Goal: Transaction & Acquisition: Purchase product/service

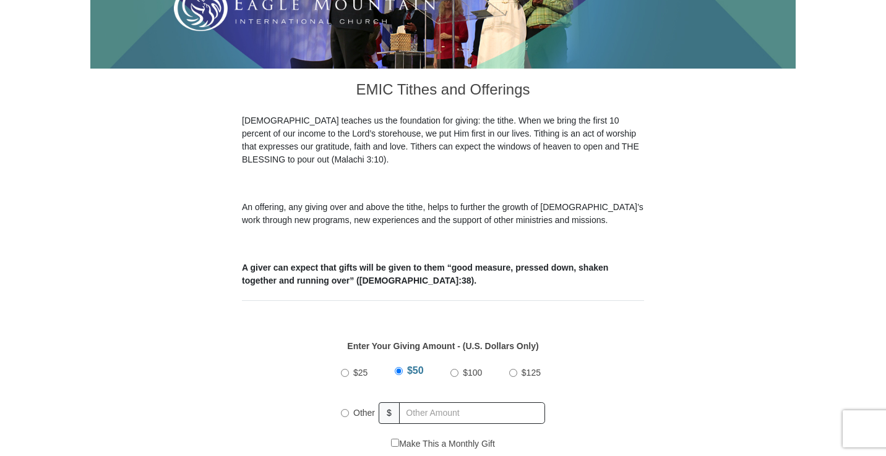
scroll to position [286, 0]
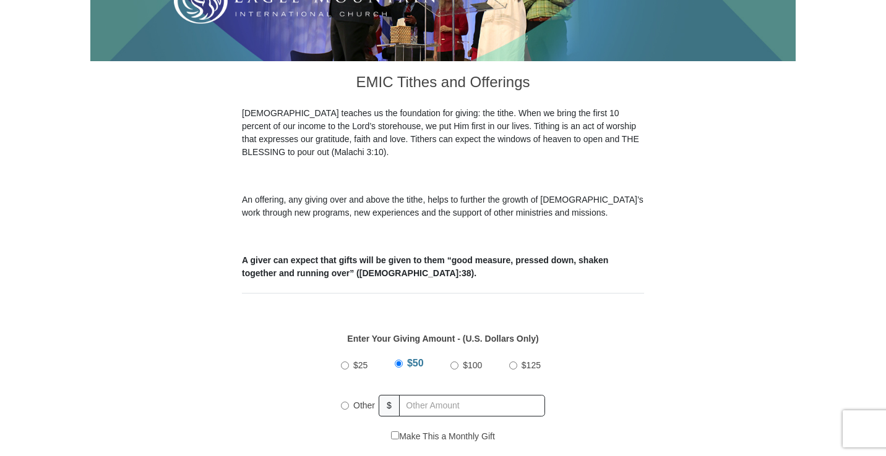
click at [456, 362] on input "$100" at bounding box center [454, 366] width 8 height 8
radio input "true"
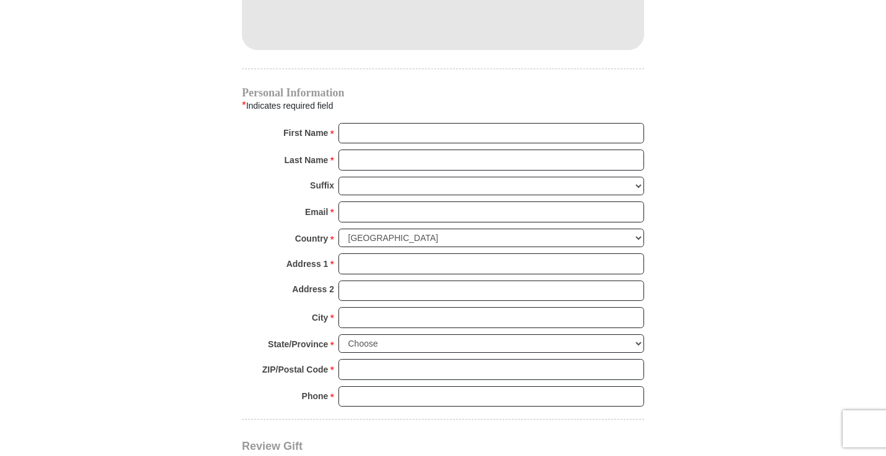
scroll to position [1168, 0]
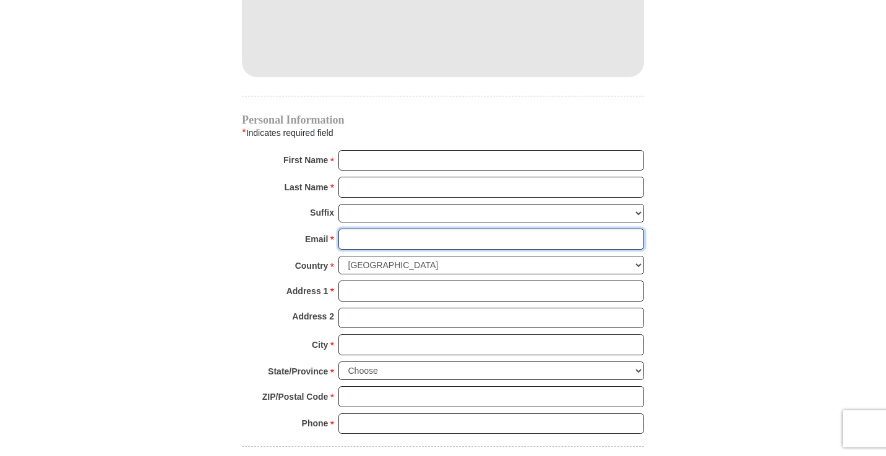
click at [402, 229] on input "Email *" at bounding box center [491, 239] width 306 height 21
type input "sken2637@gmail.com"
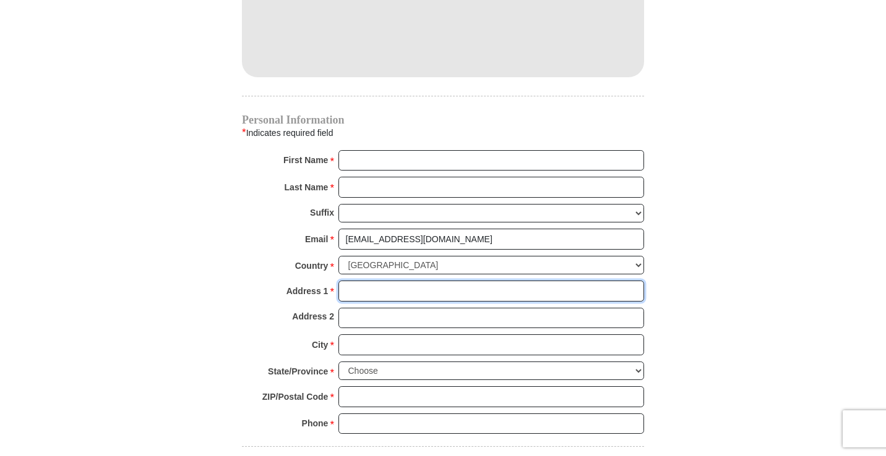
type input "3625 NEW JERSEY RD"
type input "APT 167"
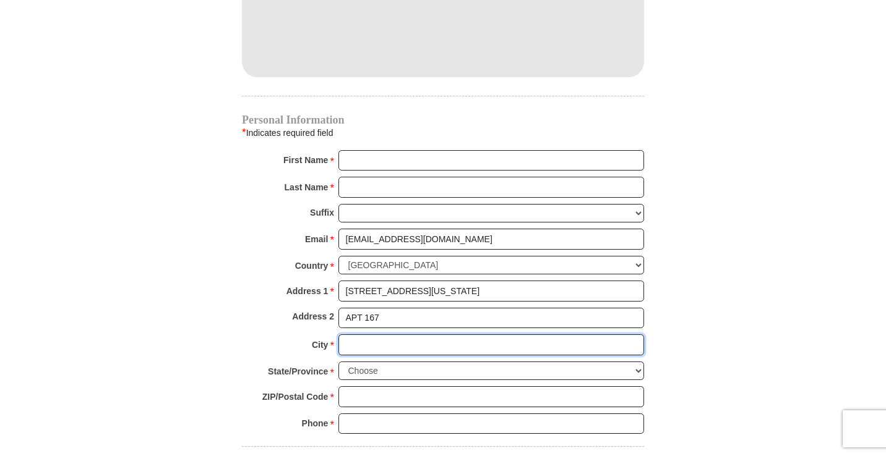
type input "Lakeland"
select select "FL"
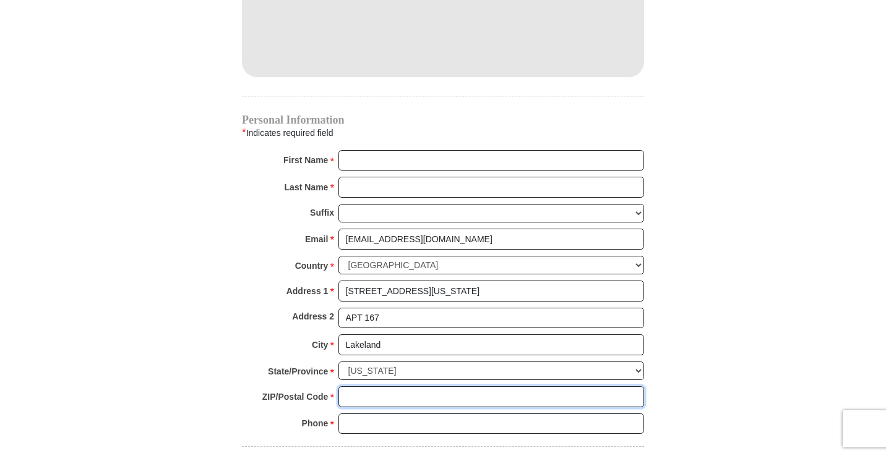
type input "33803"
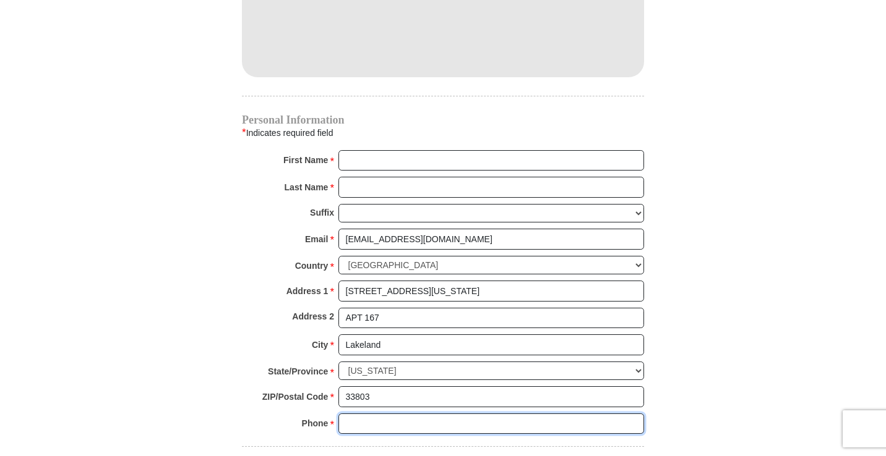
type input "8633702167"
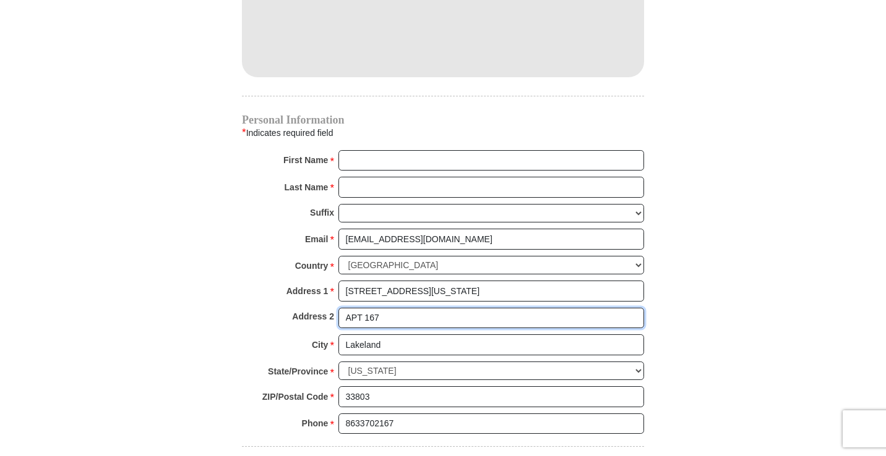
click at [413, 308] on input "APT 167" at bounding box center [491, 318] width 306 height 21
type input "A"
click at [481, 281] on input "3625 NEW JERSEY RD" at bounding box center [491, 291] width 306 height 21
type input "3625 NEW JERSEY RD Apt. 167"
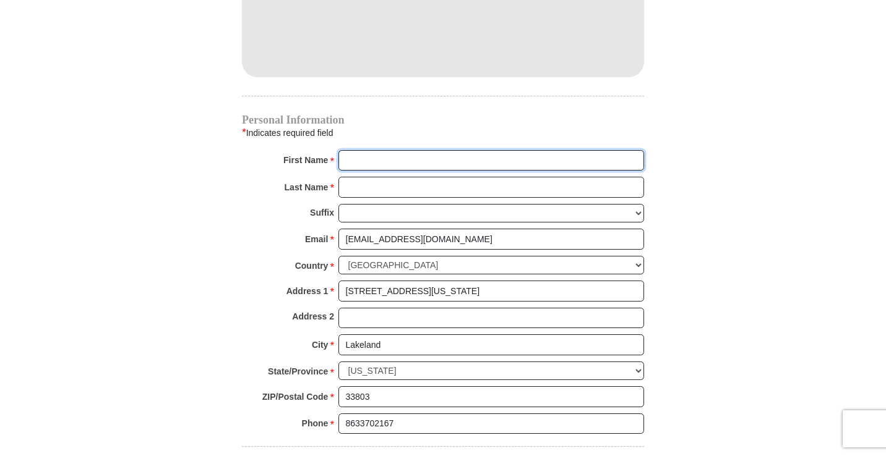
click at [378, 150] on input "First Name *" at bounding box center [491, 160] width 306 height 21
type input "Sheena"
type input "Kendrick"
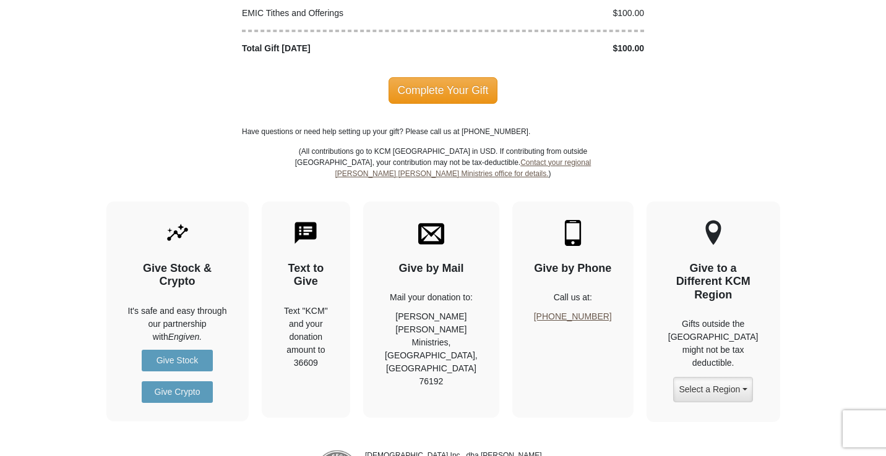
scroll to position [1670, 0]
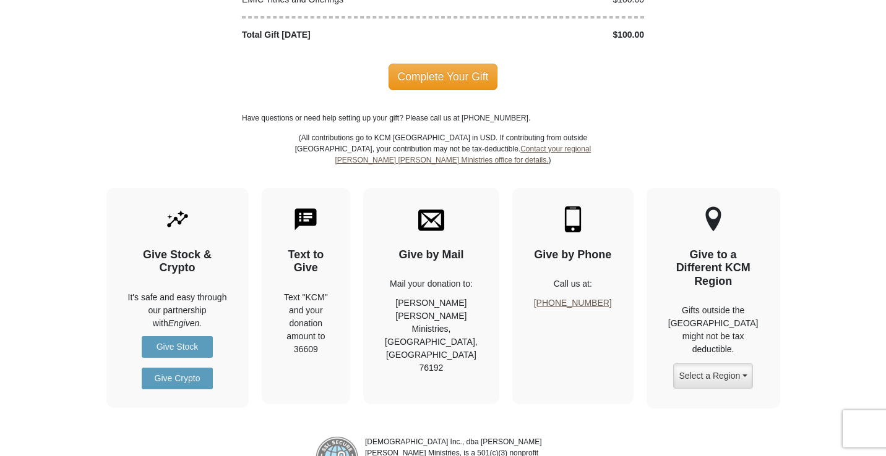
click at [466, 64] on span "Complete Your Gift" at bounding box center [442, 77] width 109 height 26
